Goal: Go to known website: Access a specific website the user already knows

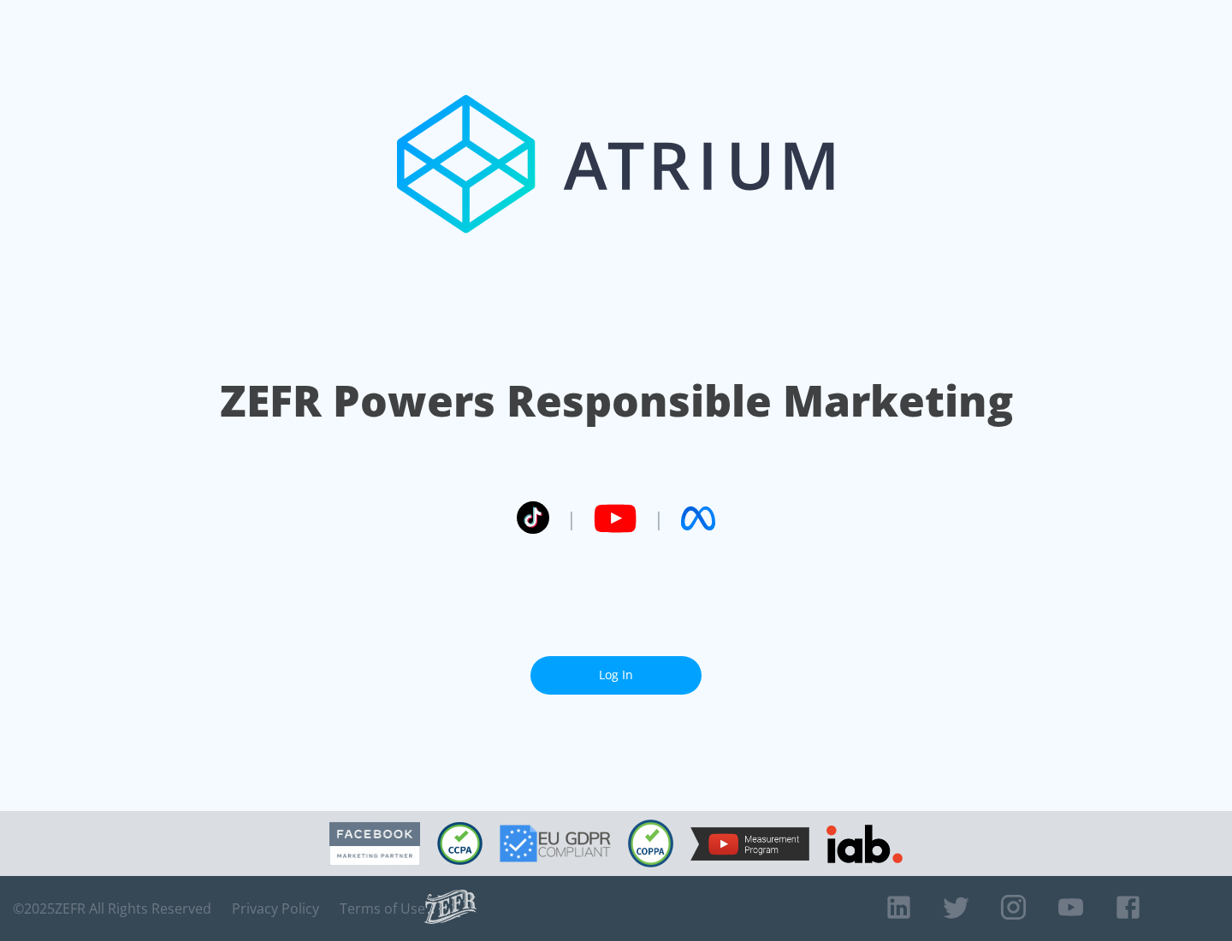
click at [616, 675] on link "Log In" at bounding box center [615, 675] width 171 height 38
